Goal: Transaction & Acquisition: Purchase product/service

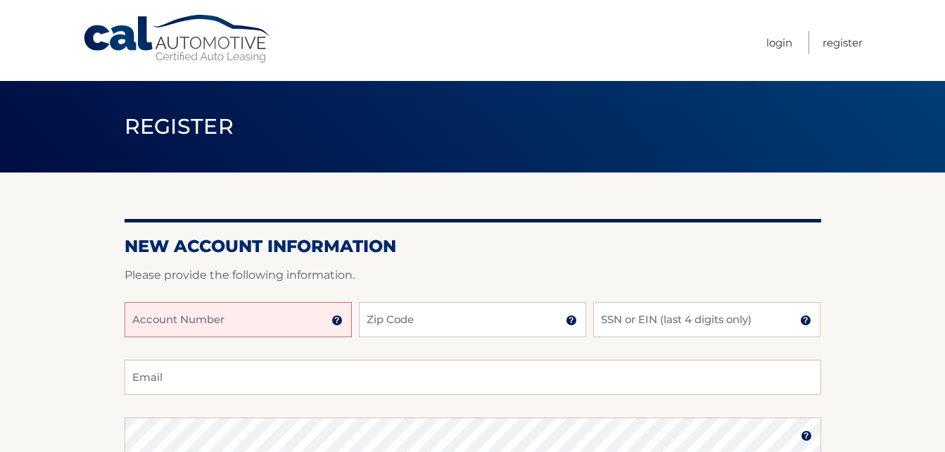
click at [155, 312] on input "Account Number" at bounding box center [238, 319] width 227 height 35
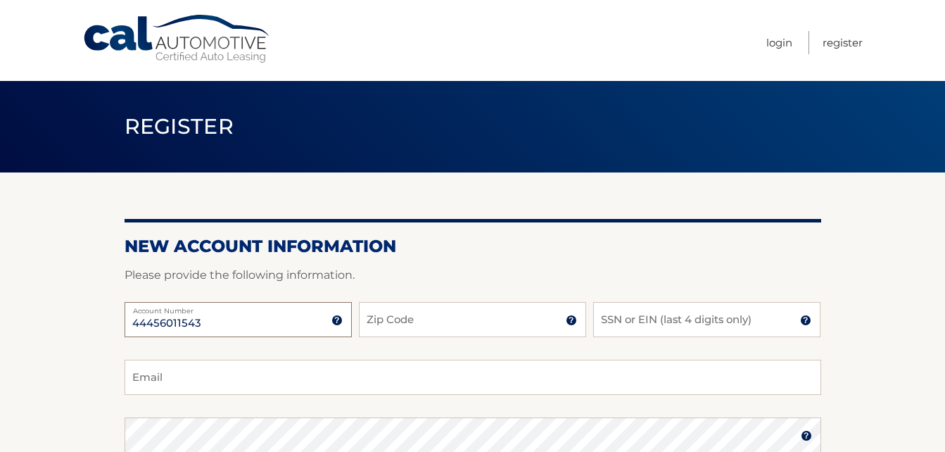
type input "44456011543"
type input "14127"
type input "8137"
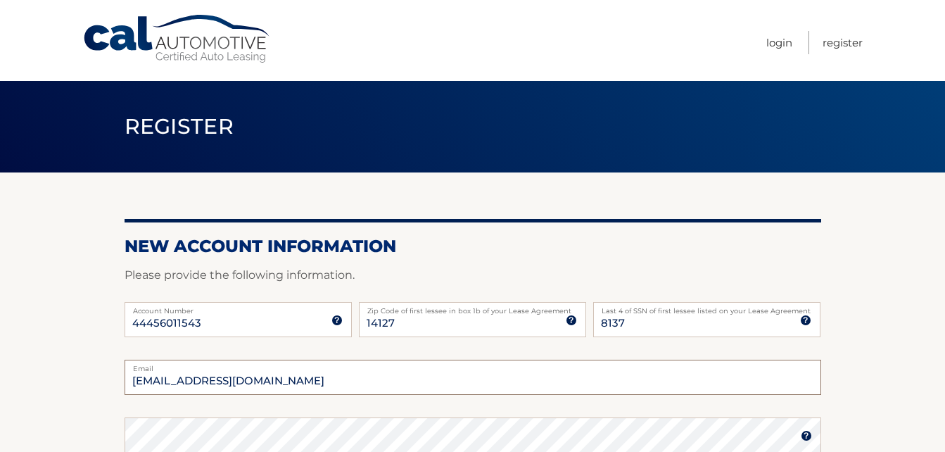
type input "ald6390@msn.com"
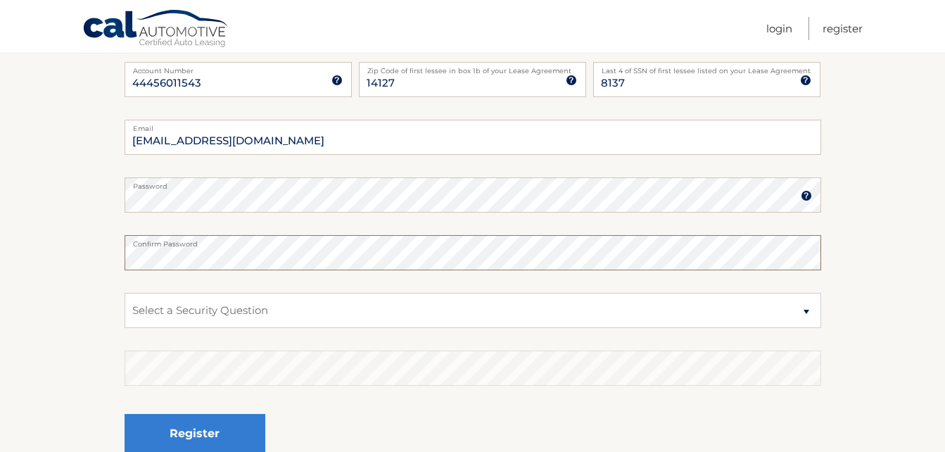
scroll to position [256, 0]
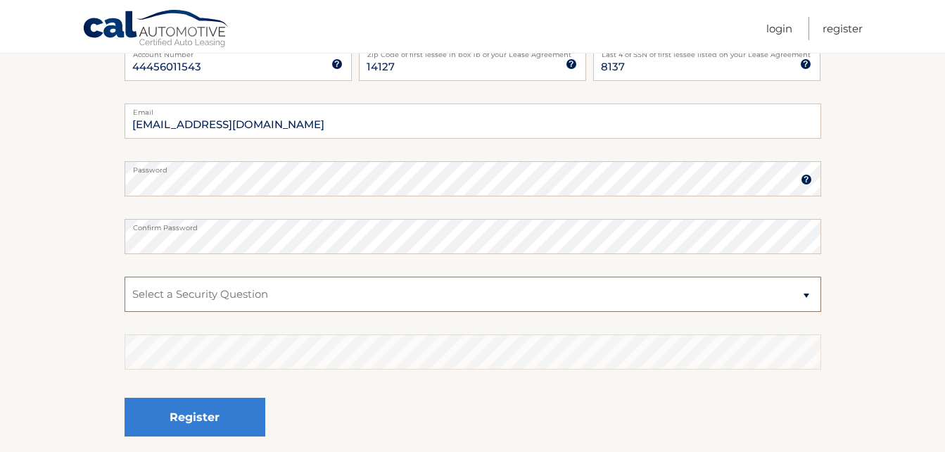
click at [208, 292] on select "Select a Security Question What was the name of your elementary school? What is…" at bounding box center [473, 293] width 696 height 35
select select "2"
click at [125, 276] on select "Select a Security Question What was the name of your elementary school? What is…" at bounding box center [473, 293] width 696 height 35
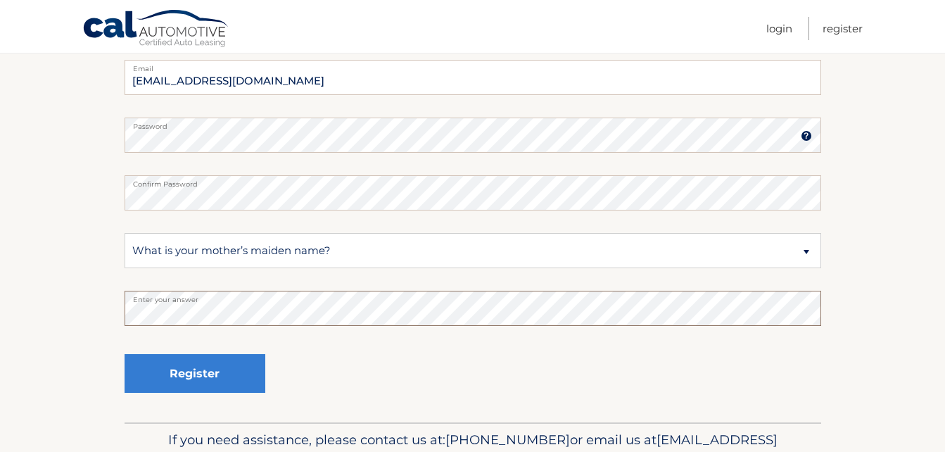
scroll to position [300, 0]
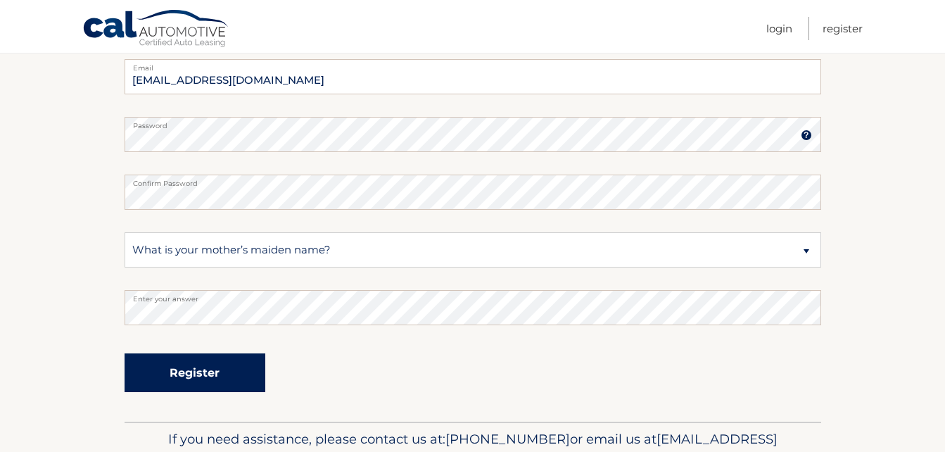
click at [192, 369] on button "Register" at bounding box center [195, 372] width 141 height 39
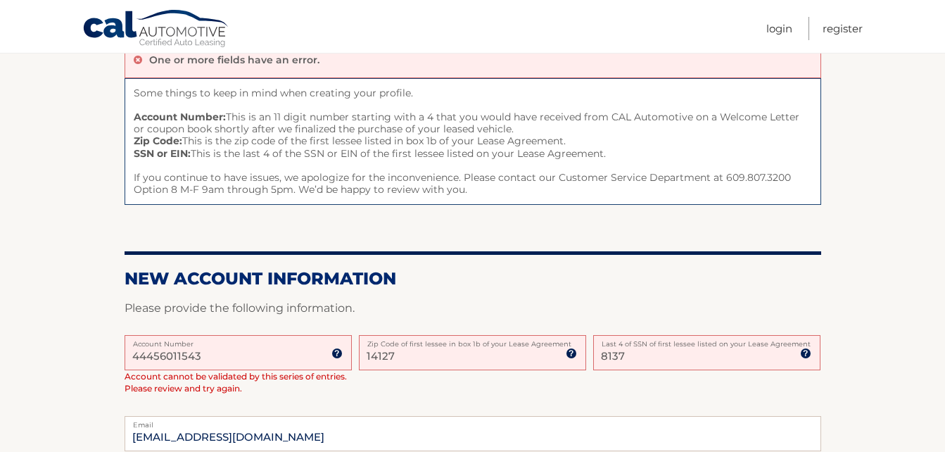
scroll to position [139, 0]
click at [614, 355] on input "8137" at bounding box center [706, 351] width 227 height 35
type input "3751"
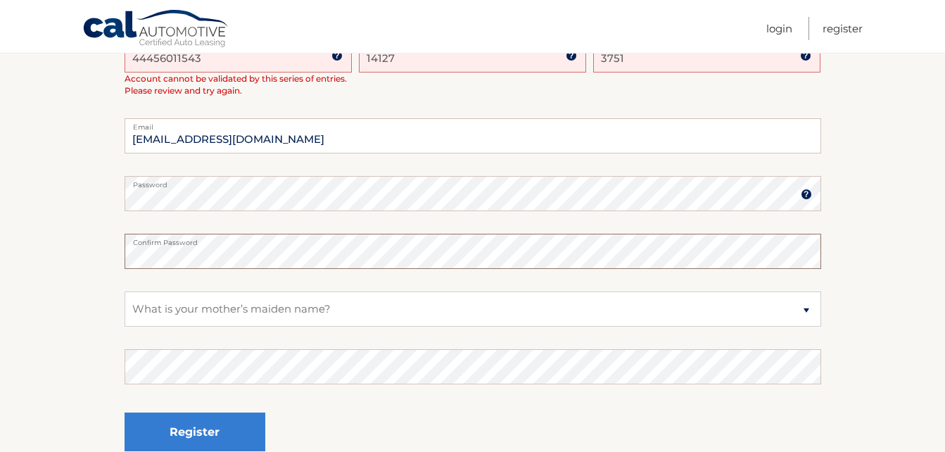
scroll to position [438, 0]
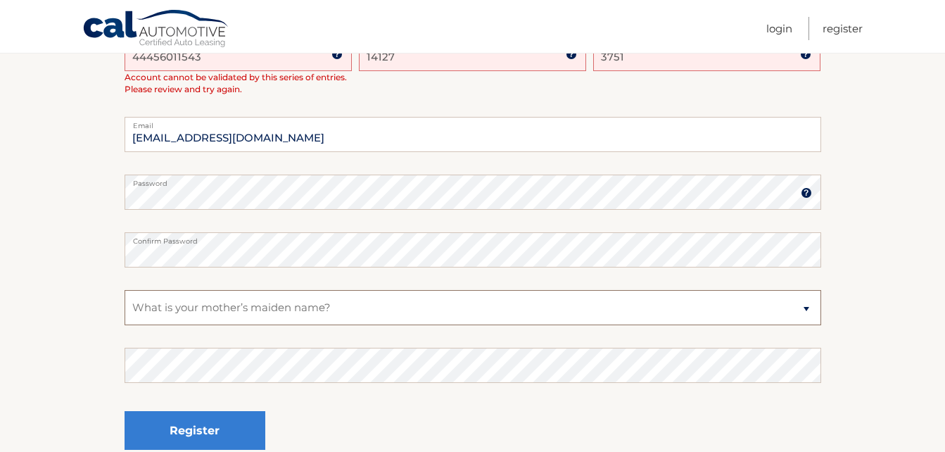
drag, startPoint x: 204, startPoint y: 335, endPoint x: 179, endPoint y: 310, distance: 34.8
click at [179, 310] on select "Select a Security Question What was the name of your elementary school? What is…" at bounding box center [473, 307] width 696 height 35
click at [125, 290] on select "Select a Security Question What was the name of your elementary school? What is…" at bounding box center [473, 307] width 696 height 35
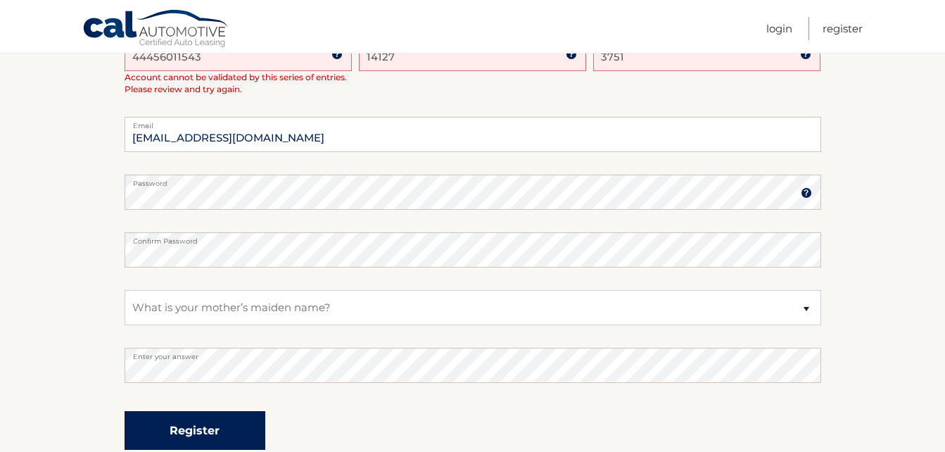
click at [196, 416] on button "Register" at bounding box center [195, 430] width 141 height 39
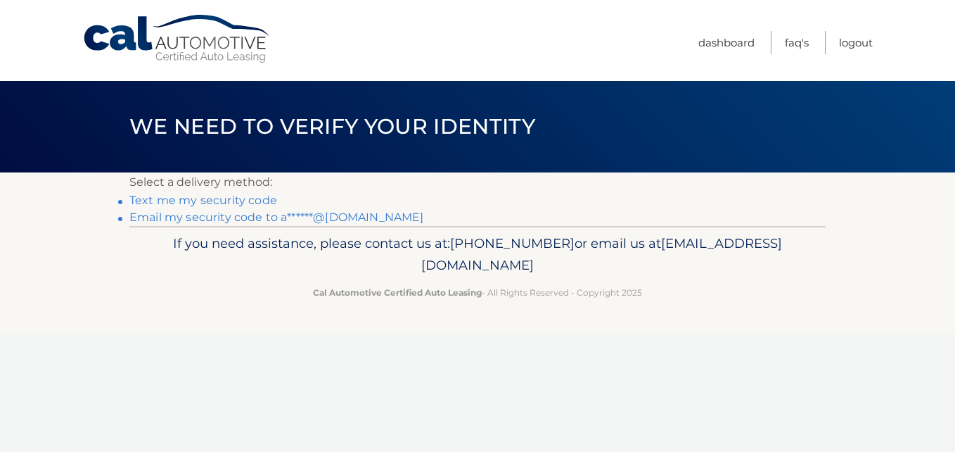
click at [214, 196] on link "Text me my security code" at bounding box center [203, 199] width 148 height 13
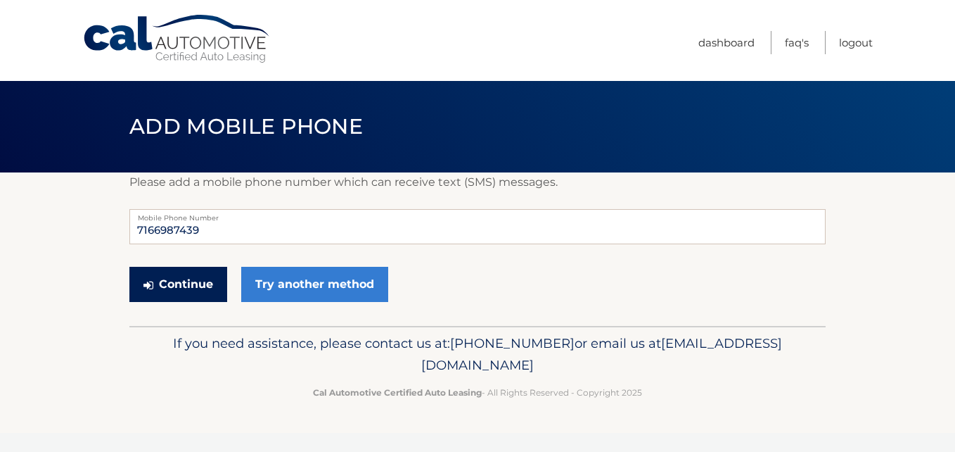
click at [184, 281] on button "Continue" at bounding box center [178, 284] width 98 height 35
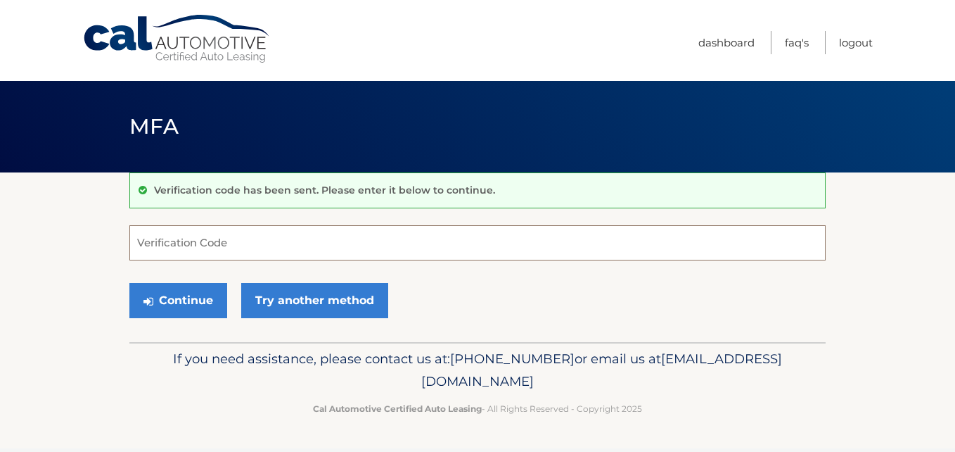
click at [176, 252] on input "Verification Code" at bounding box center [477, 242] width 696 height 35
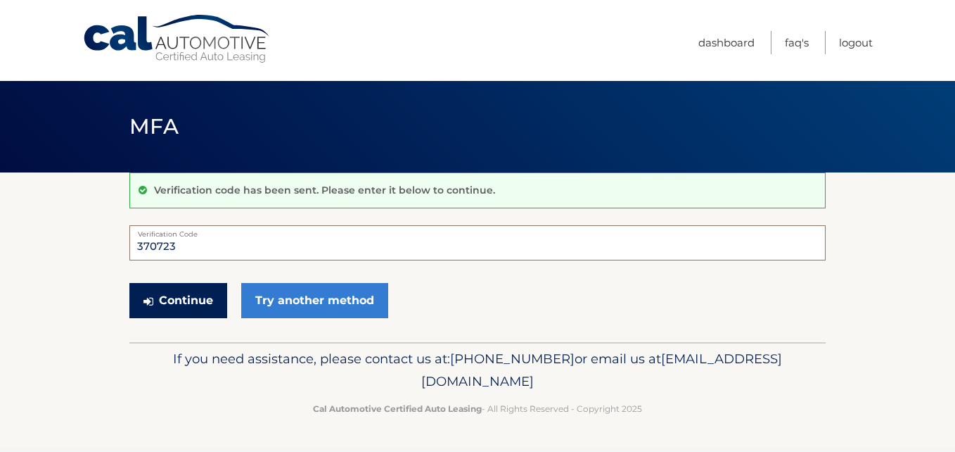
type input "370723"
click at [179, 302] on button "Continue" at bounding box center [178, 300] width 98 height 35
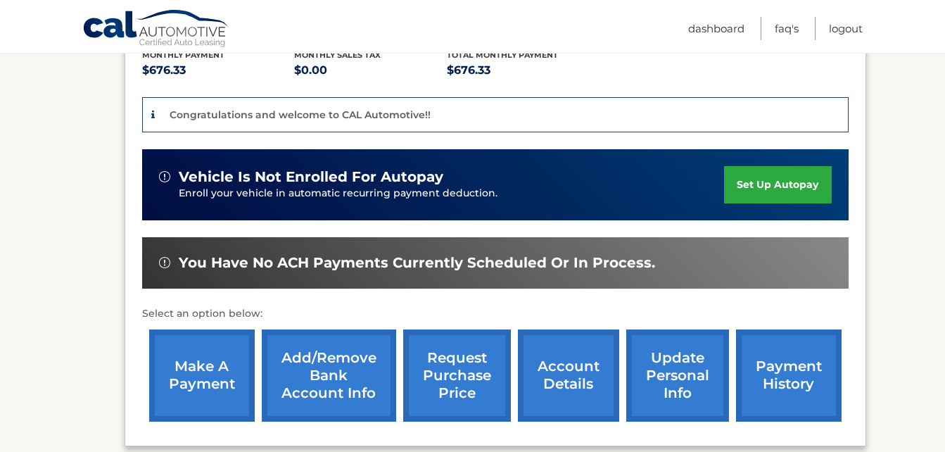
scroll to position [331, 0]
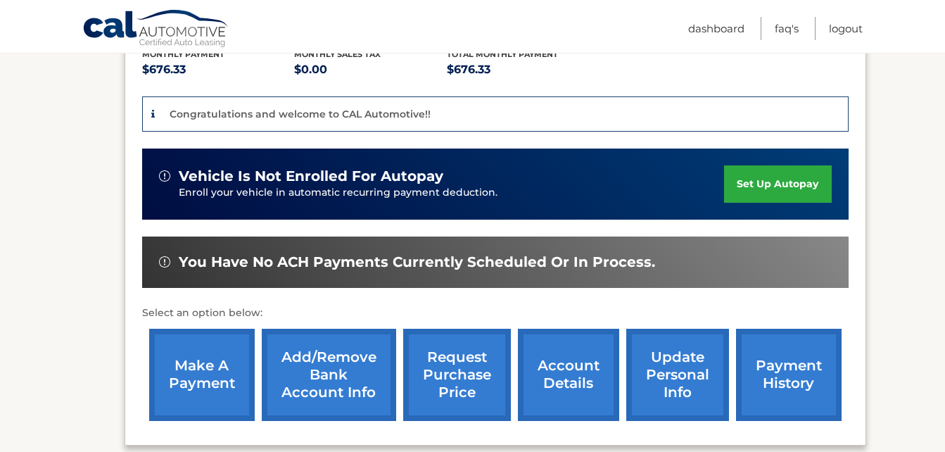
click at [222, 349] on link "make a payment" at bounding box center [202, 374] width 106 height 92
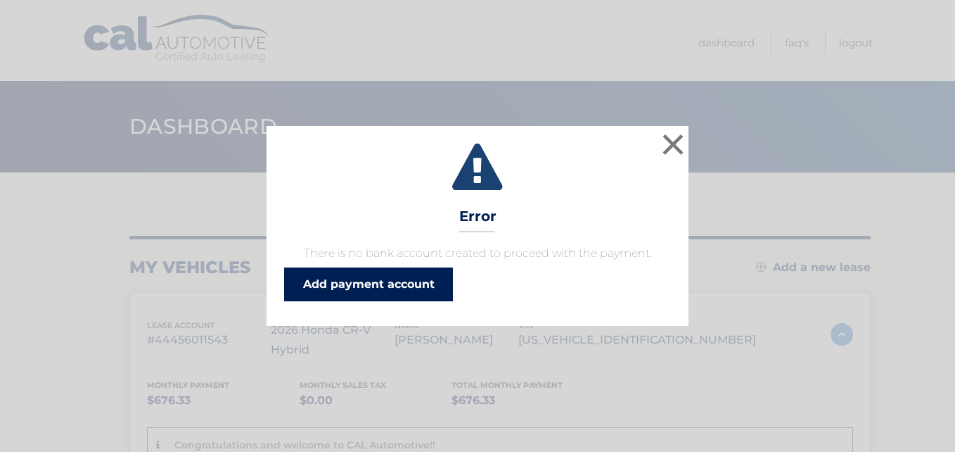
click at [385, 281] on link "Add payment account" at bounding box center [368, 284] width 169 height 34
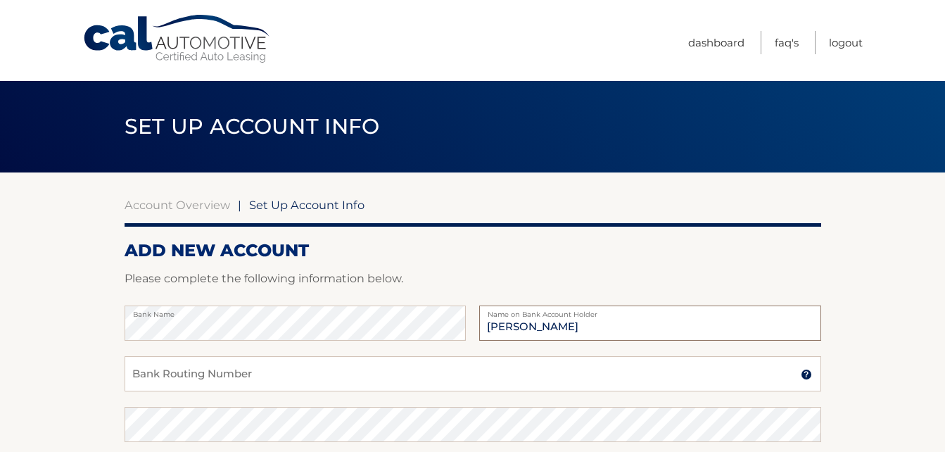
type input "[PERSON_NAME]"
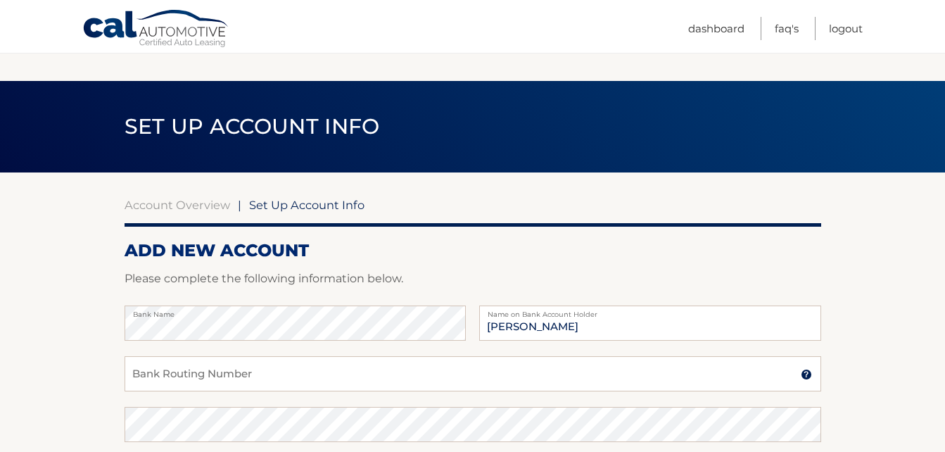
scroll to position [300, 0]
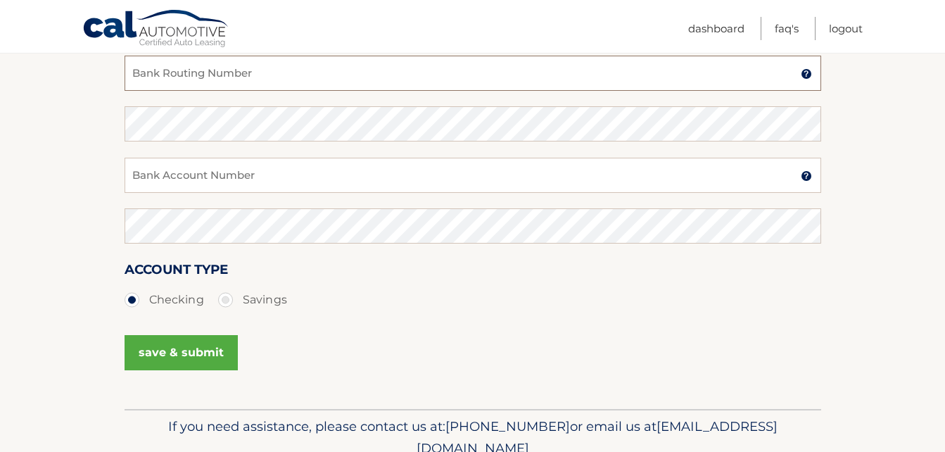
click at [129, 68] on input "Bank Routing Number" at bounding box center [473, 73] width 696 height 35
type input "222370440"
click at [137, 173] on input "Bank Account Number" at bounding box center [473, 175] width 696 height 35
type input "007804129463"
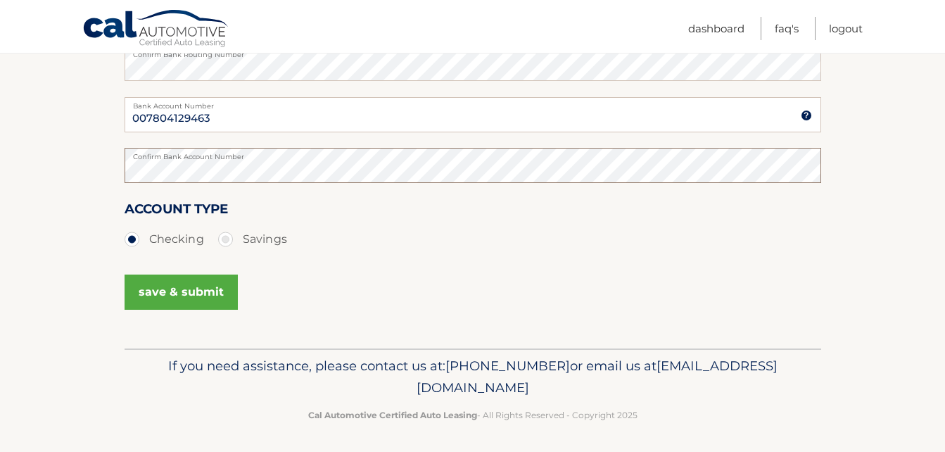
scroll to position [362, 0]
click at [184, 288] on button "save & submit" at bounding box center [181, 291] width 113 height 35
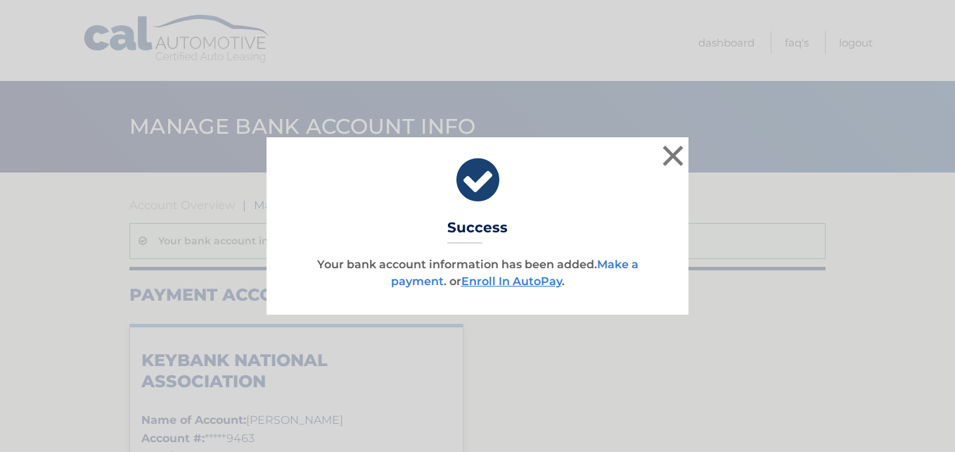
click at [620, 257] on link "Make a payment" at bounding box center [515, 272] width 248 height 30
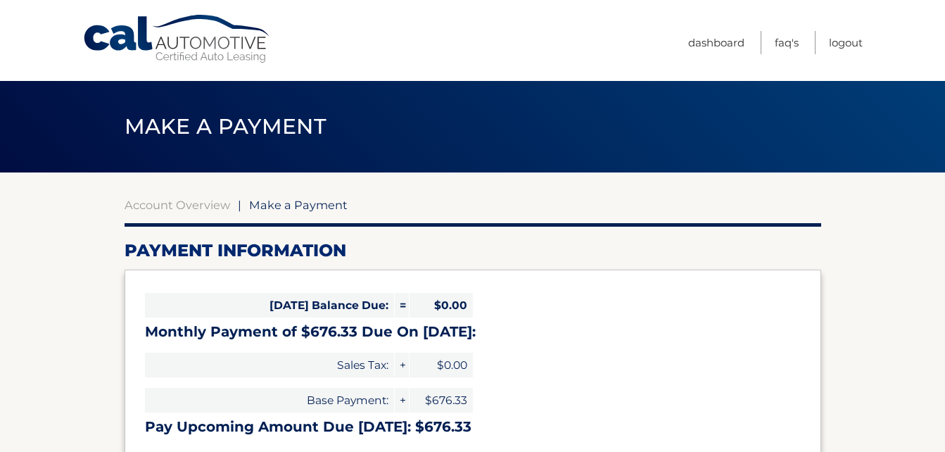
select select "YjY3NWM2OWQtZjQ3Mi00ZTcyLWIzNjQtNTZlNzliNjAyM2Jh"
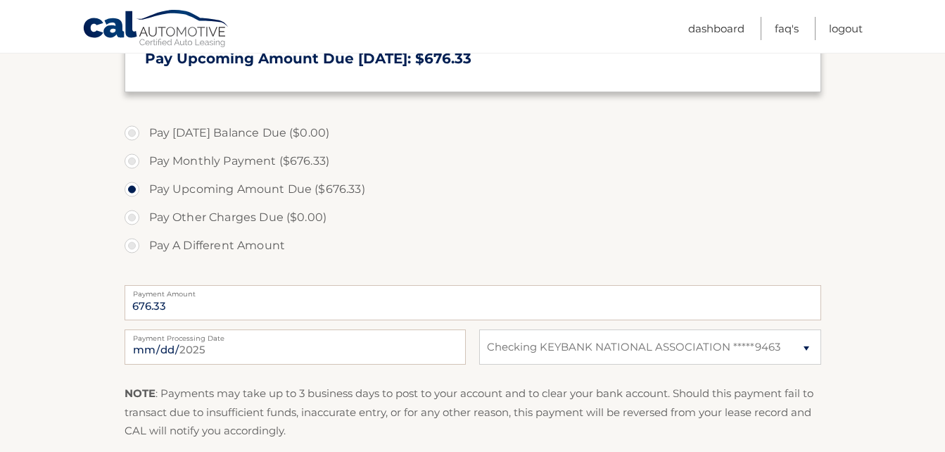
scroll to position [369, 0]
click at [385, 359] on input "2025-09-24" at bounding box center [295, 345] width 341 height 35
type input "2025-10-02"
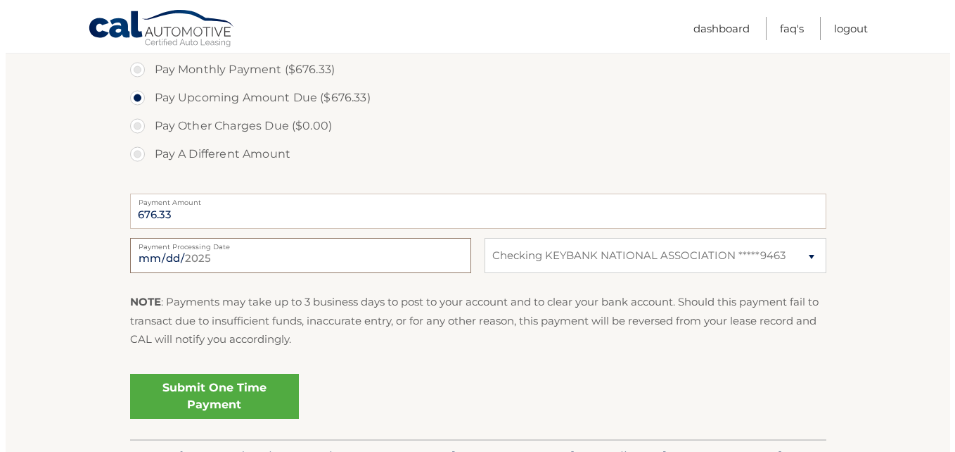
scroll to position [460, 0]
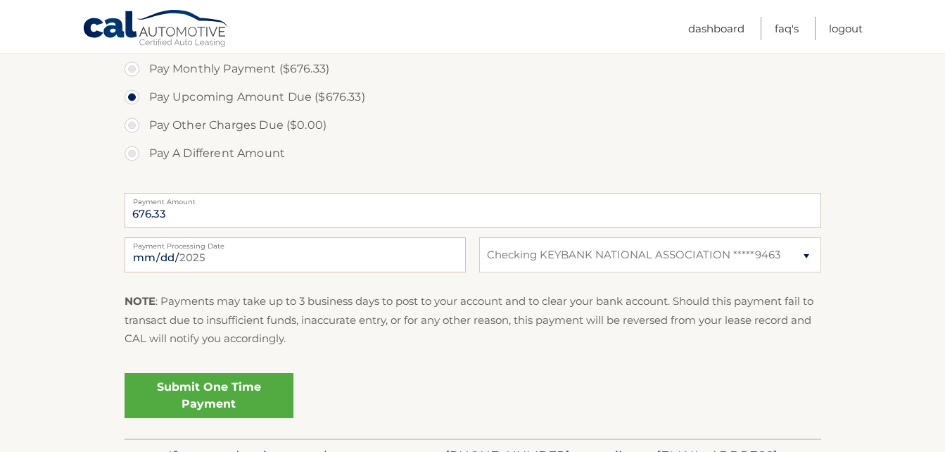
click at [212, 398] on link "Submit One Time Payment" at bounding box center [209, 395] width 169 height 45
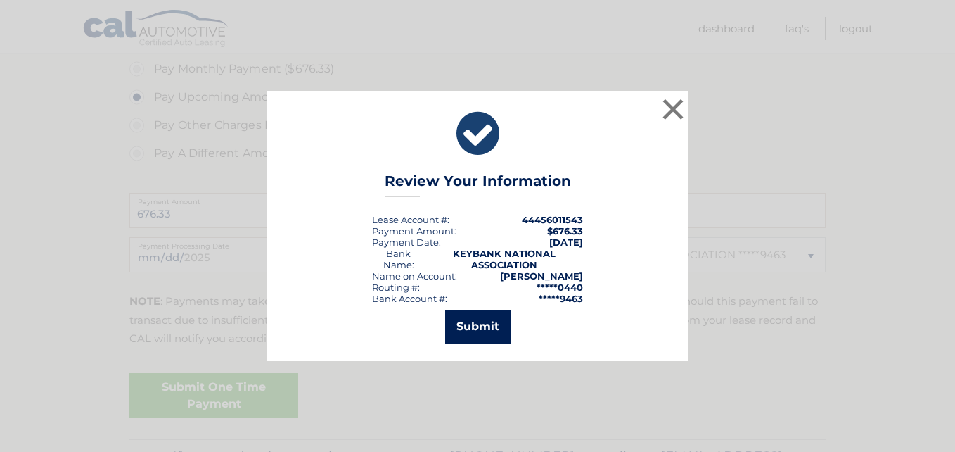
click at [473, 326] on button "Submit" at bounding box center [477, 326] width 65 height 34
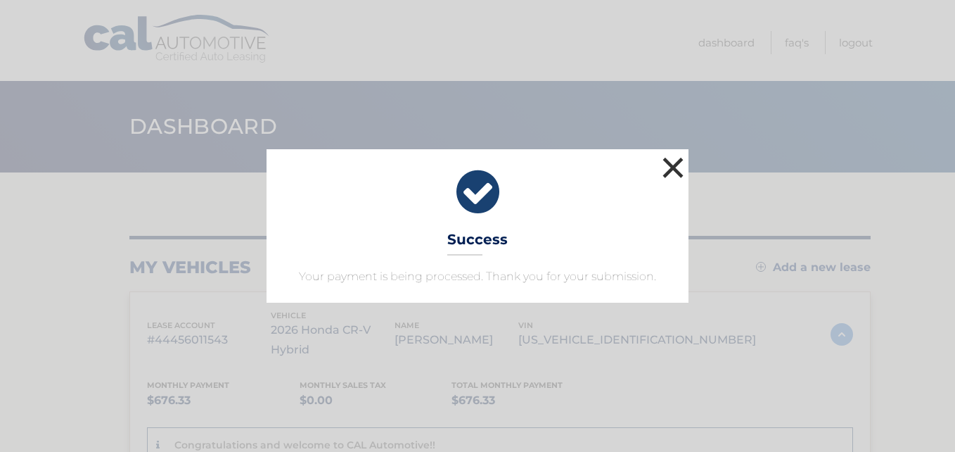
click at [670, 162] on button "×" at bounding box center [673, 167] width 28 height 28
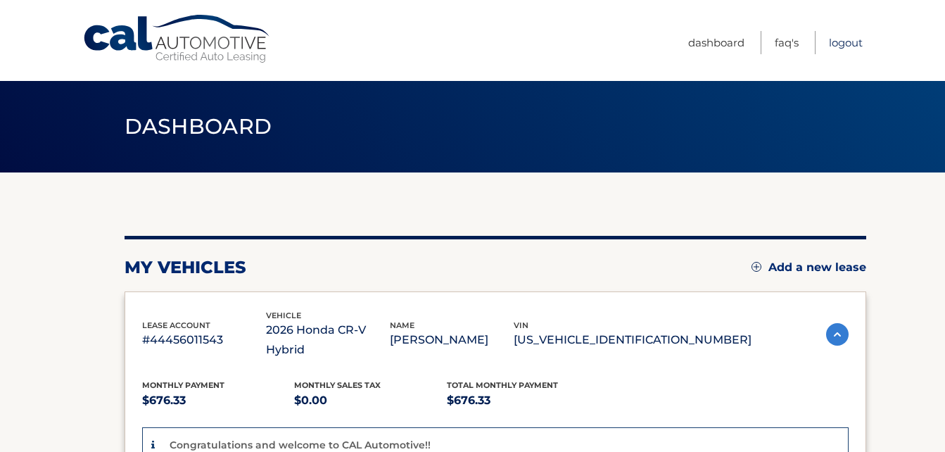
click at [835, 42] on link "Logout" at bounding box center [846, 42] width 34 height 23
